Goal: Task Accomplishment & Management: Manage account settings

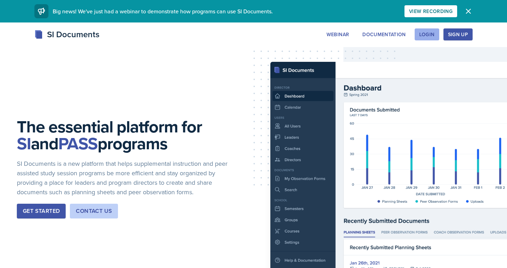
click at [432, 36] on div "Login" at bounding box center [426, 35] width 15 height 6
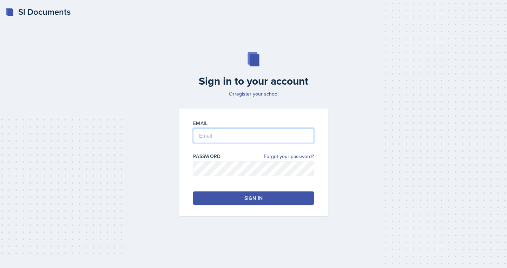
click at [231, 134] on input "email" at bounding box center [253, 135] width 121 height 15
type input "[EMAIL_ADDRESS][DOMAIN_NAME]"
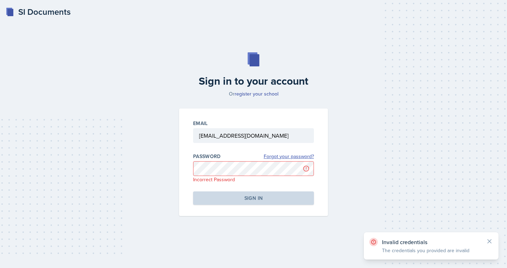
click at [287, 157] on link "Forgot your password?" at bounding box center [289, 156] width 50 height 7
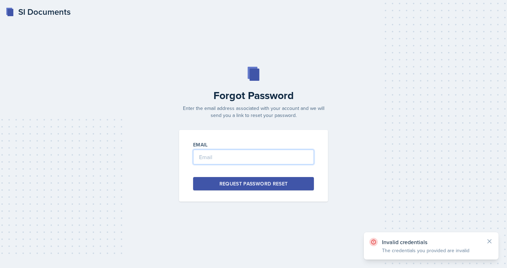
click at [267, 161] on input "email" at bounding box center [253, 157] width 121 height 15
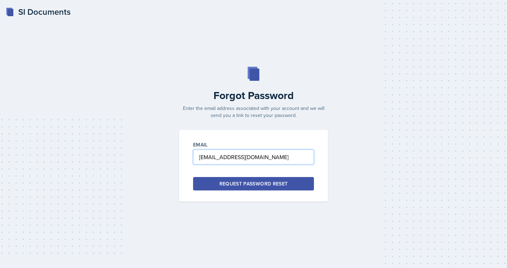
type input "[EMAIL_ADDRESS][DOMAIN_NAME]"
click at [237, 180] on div "Request Password Reset" at bounding box center [254, 183] width 69 height 7
click at [236, 156] on input "email" at bounding box center [253, 157] width 121 height 15
type input "[EMAIL_ADDRESS][DOMAIN_NAME]"
click at [332, 84] on div "Forgot Password Enter the email address associated with your account and we wil…" at bounding box center [253, 93] width 157 height 52
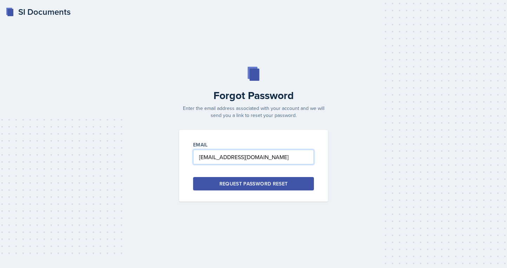
click at [264, 161] on input "[EMAIL_ADDRESS][DOMAIN_NAME]" at bounding box center [253, 157] width 121 height 15
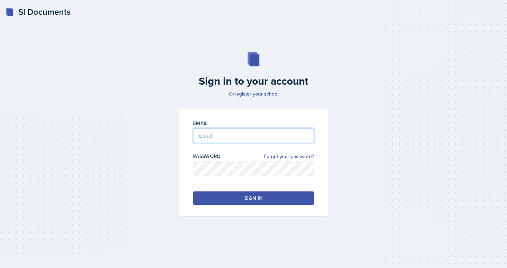
click at [227, 137] on input "email" at bounding box center [253, 135] width 121 height 15
type input "l"
type input "[EMAIL_ADDRESS][DOMAIN_NAME]"
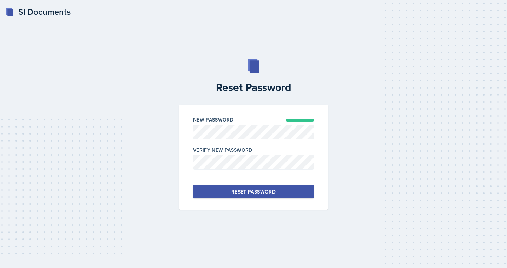
click at [263, 189] on div "Reset Password" at bounding box center [254, 191] width 44 height 7
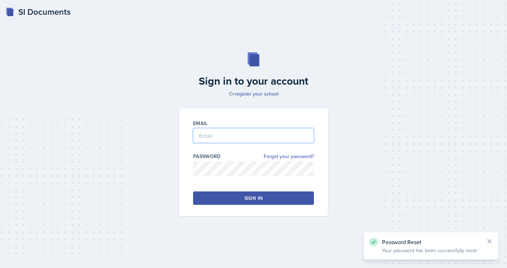
click at [256, 141] on input "email" at bounding box center [253, 135] width 121 height 15
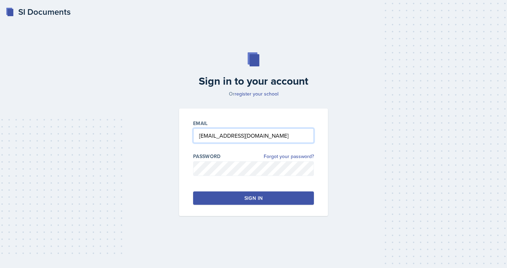
type input "[EMAIL_ADDRESS][DOMAIN_NAME]"
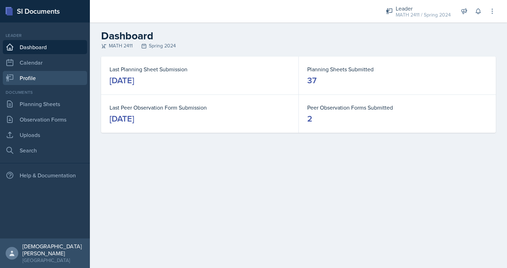
click at [40, 79] on link "Profile" at bounding box center [45, 78] width 84 height 14
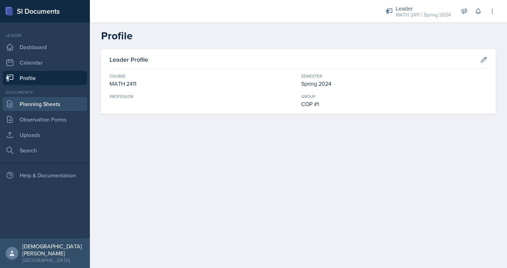
click at [34, 105] on link "Planning Sheets" at bounding box center [45, 104] width 84 height 14
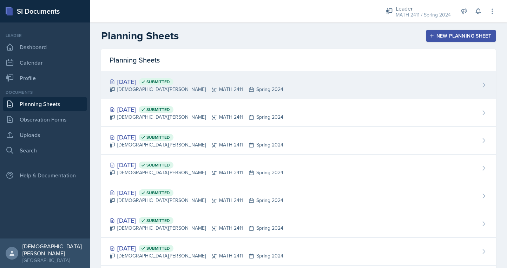
click at [220, 88] on div "[DATE] Submitted [PERSON_NAME] MATH 2411 Spring 2024" at bounding box center [298, 85] width 395 height 28
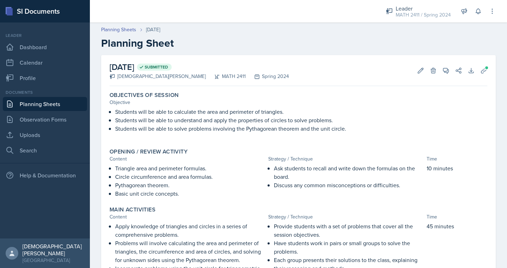
click at [38, 108] on link "Planning Sheets" at bounding box center [45, 104] width 84 height 14
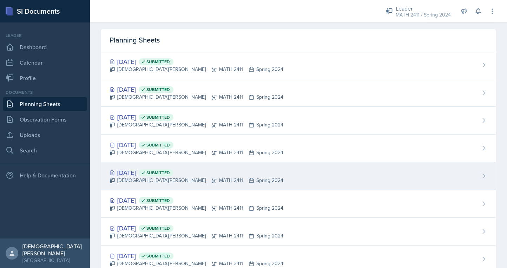
scroll to position [20, 0]
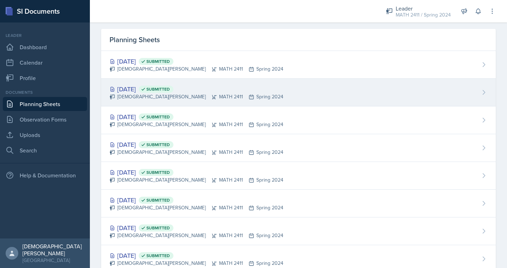
click at [220, 96] on div "[DATE] Submitted [PERSON_NAME] MATH 2411 Spring 2024" at bounding box center [298, 93] width 395 height 28
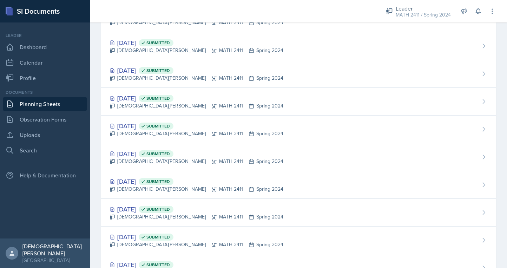
scroll to position [847, 0]
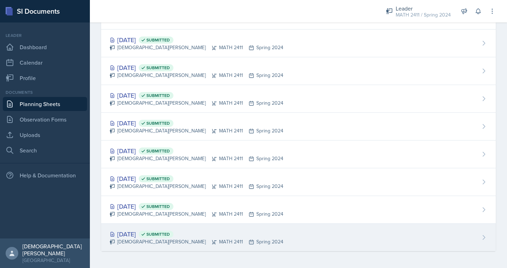
click at [144, 238] on div "[DATE] Submitted" at bounding box center [197, 233] width 174 height 9
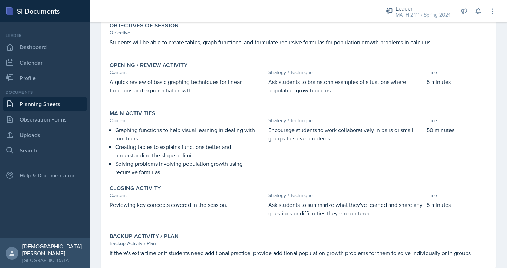
scroll to position [87, 0]
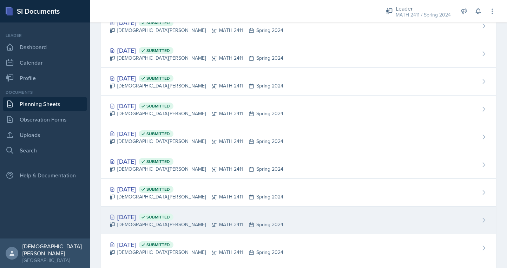
click at [145, 221] on div "[DATE] Submitted" at bounding box center [197, 216] width 174 height 9
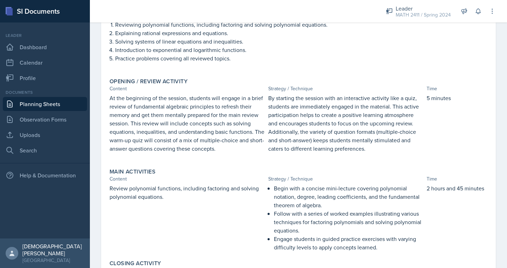
scroll to position [37, 0]
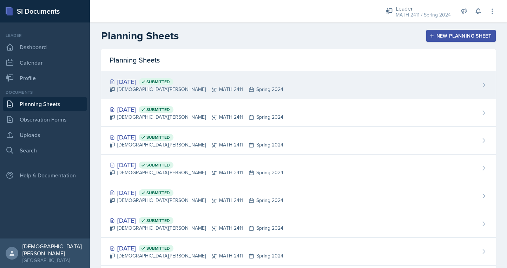
click at [214, 83] on div "[DATE] Submitted [PERSON_NAME] MATH 2411 Spring 2024" at bounding box center [298, 85] width 395 height 28
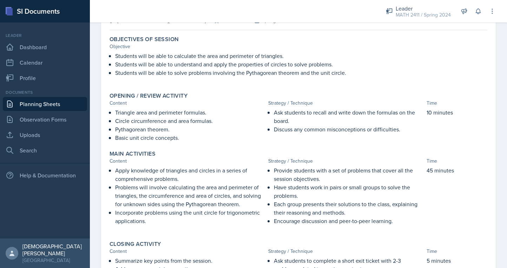
scroll to position [5, 0]
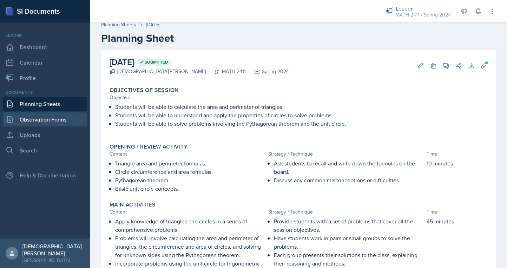
click at [37, 116] on link "Observation Forms" at bounding box center [45, 119] width 84 height 14
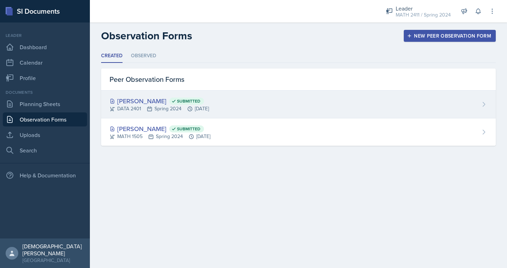
click at [167, 112] on div "[PERSON_NAME] Submitted DATA 2401 Spring 2024 [DATE]" at bounding box center [298, 105] width 395 height 28
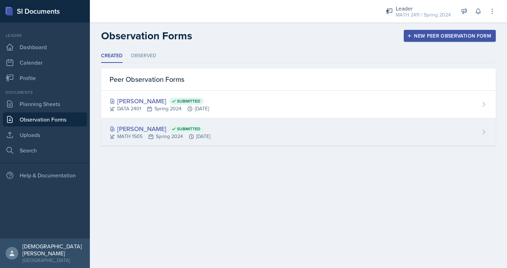
click at [235, 135] on div "[PERSON_NAME] Submitted MATH 1505 Spring 2024 [DATE]" at bounding box center [298, 131] width 395 height 27
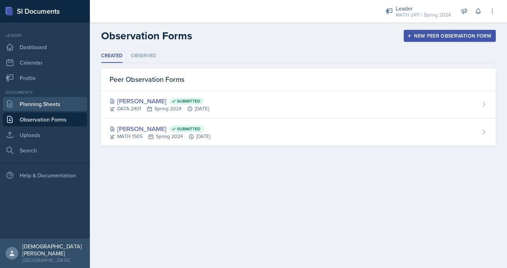
click at [51, 103] on link "Planning Sheets" at bounding box center [45, 104] width 84 height 14
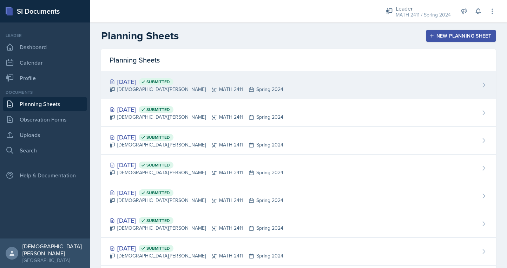
click at [206, 82] on div "[DATE] Submitted" at bounding box center [197, 81] width 174 height 9
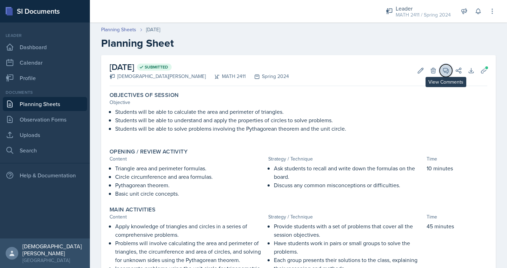
click at [449, 72] on icon at bounding box center [446, 70] width 7 height 7
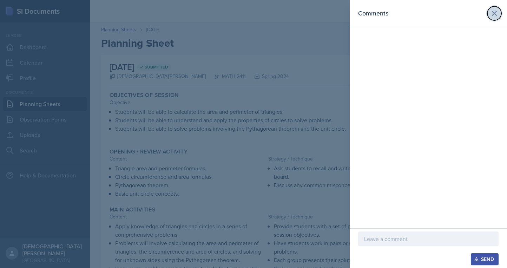
click at [494, 11] on icon at bounding box center [494, 13] width 8 height 8
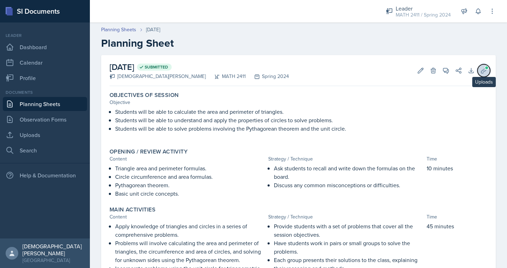
click at [482, 71] on icon at bounding box center [483, 70] width 5 height 5
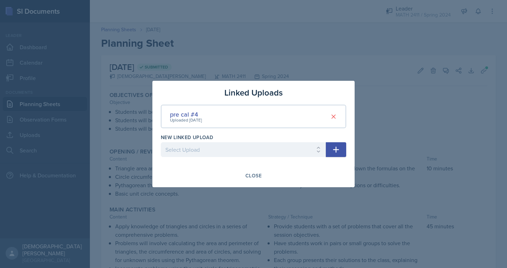
click at [233, 118] on div "pre cal #4 Uploaded [DATE]" at bounding box center [254, 117] width 186 height 24
click at [188, 116] on div "pre cal #4" at bounding box center [186, 114] width 32 height 9
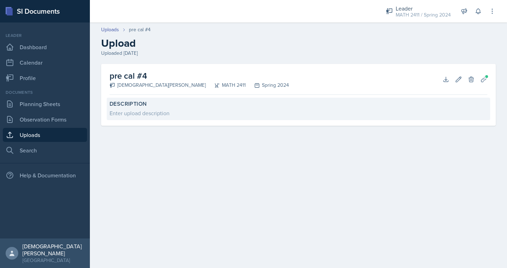
click at [193, 115] on div "Enter upload description" at bounding box center [299, 113] width 378 height 8
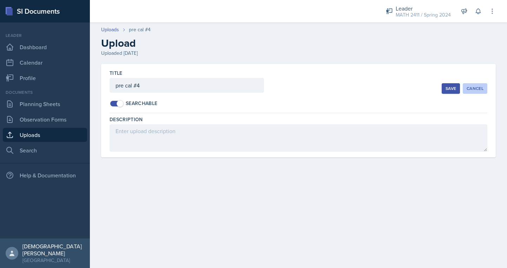
click at [475, 89] on div "Cancel" at bounding box center [475, 89] width 17 height 6
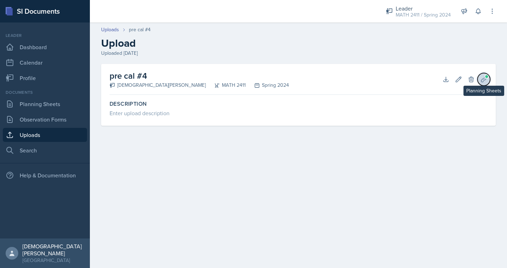
click at [483, 78] on icon at bounding box center [484, 79] width 7 height 7
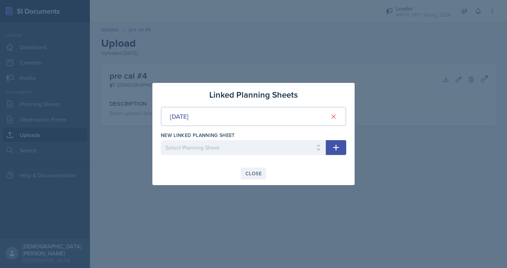
click at [256, 175] on div "Close" at bounding box center [254, 174] width 16 height 6
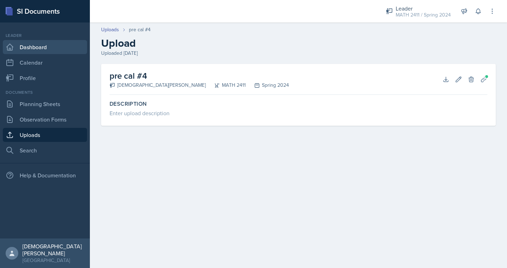
click at [30, 50] on link "Dashboard" at bounding box center [45, 47] width 84 height 14
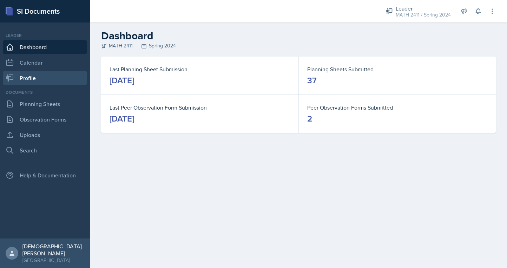
click at [31, 83] on link "Profile" at bounding box center [45, 78] width 84 height 14
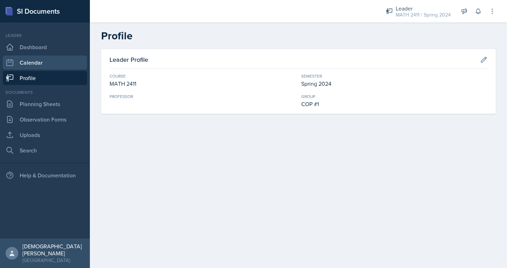
click at [33, 61] on link "Calendar" at bounding box center [45, 63] width 84 height 14
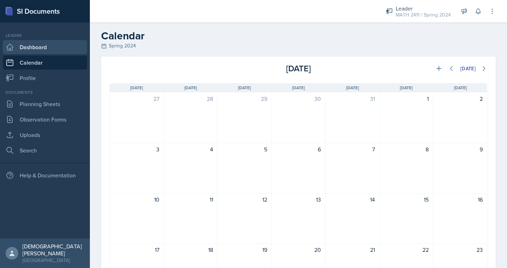
click at [40, 48] on link "Dashboard" at bounding box center [45, 47] width 84 height 14
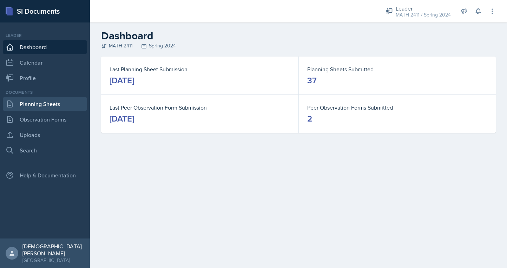
click at [44, 108] on link "Planning Sheets" at bounding box center [45, 104] width 84 height 14
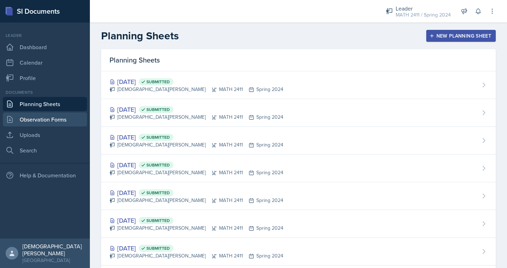
click at [43, 121] on link "Observation Forms" at bounding box center [45, 119] width 84 height 14
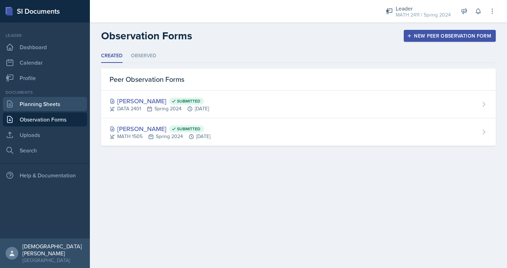
click at [56, 106] on link "Planning Sheets" at bounding box center [45, 104] width 84 height 14
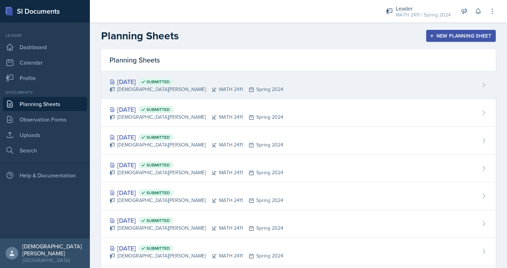
click at [222, 88] on div "[DATE] Submitted [PERSON_NAME] MATH 2411 Spring 2024" at bounding box center [298, 85] width 395 height 28
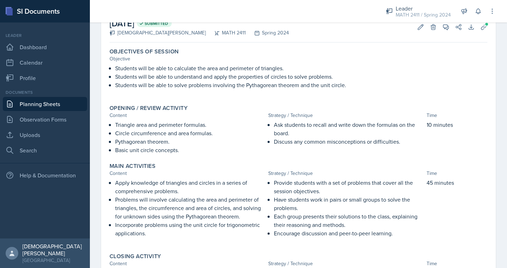
scroll to position [38, 0]
